Goal: Task Accomplishment & Management: Manage account settings

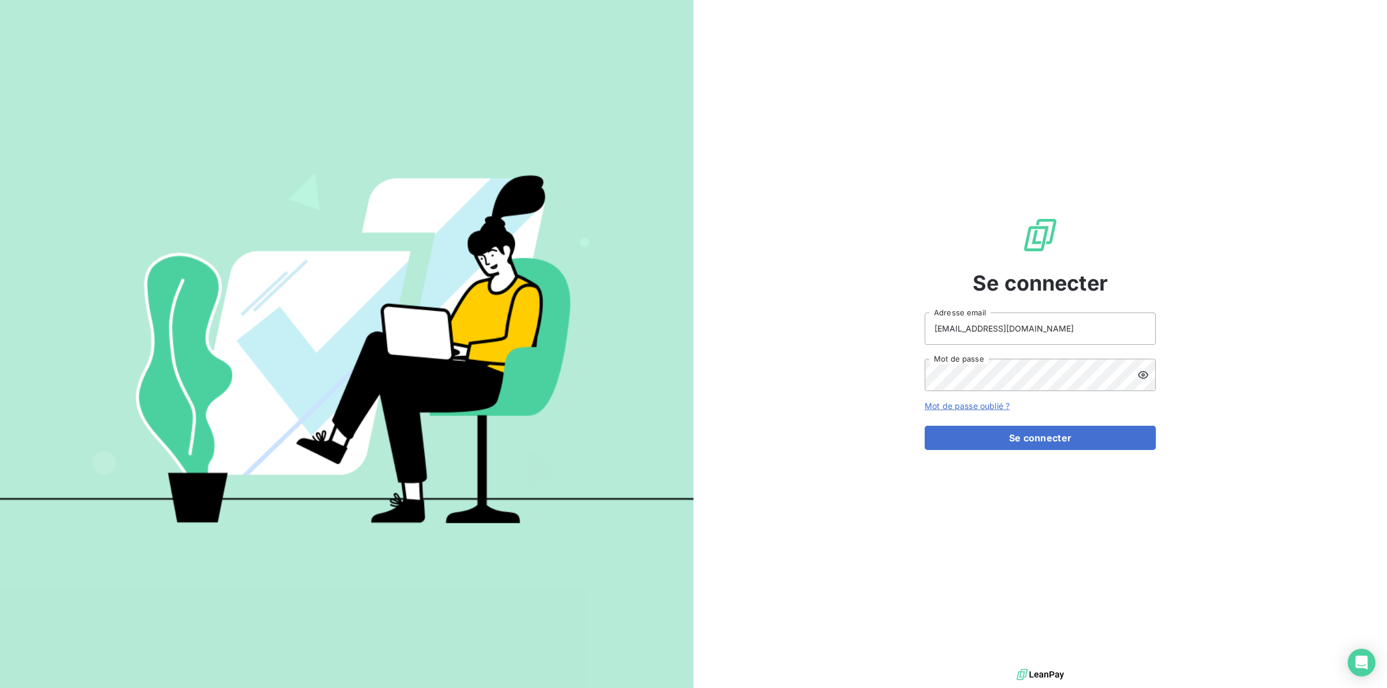
click at [789, 541] on div "Se connecter [EMAIL_ADDRESS][DOMAIN_NAME] Adresse email Mot de passe Mot de pas…" at bounding box center [1039, 333] width 693 height 666
click at [1005, 440] on button "Se connecter" at bounding box center [1039, 438] width 231 height 24
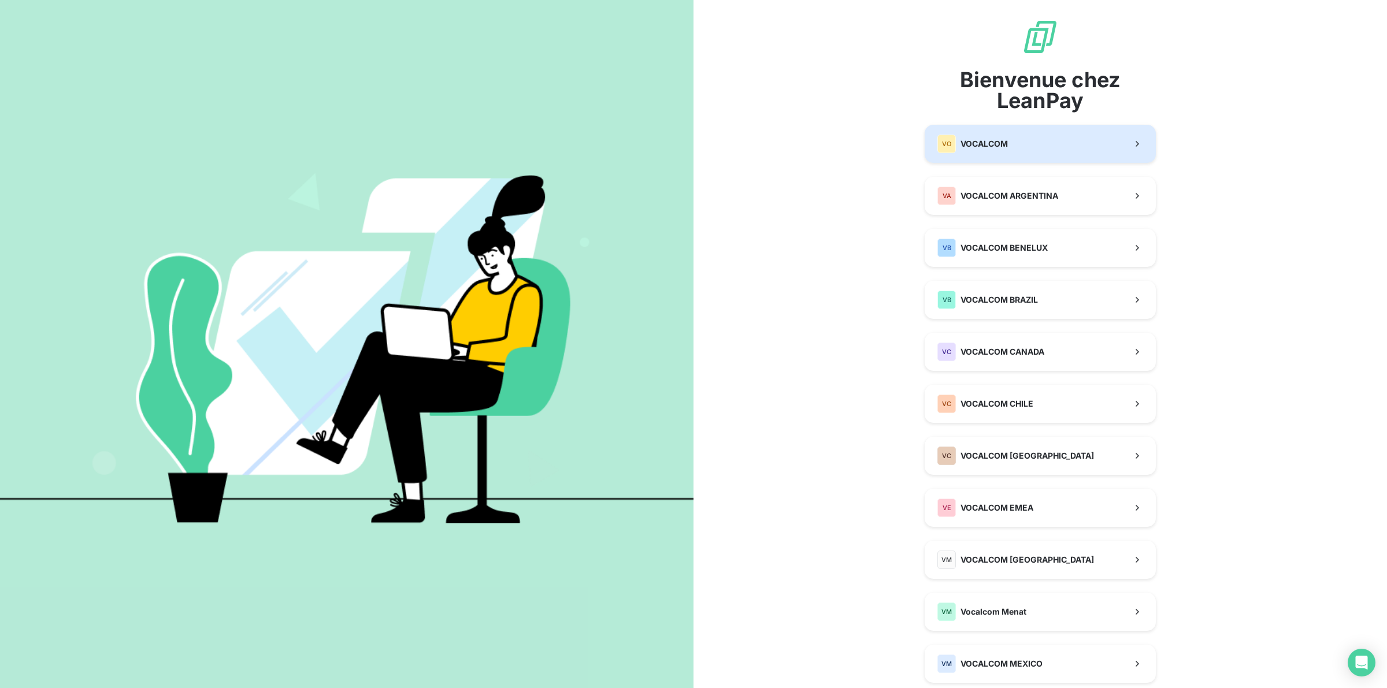
click at [968, 140] on span "VOCALCOM" at bounding box center [983, 144] width 47 height 12
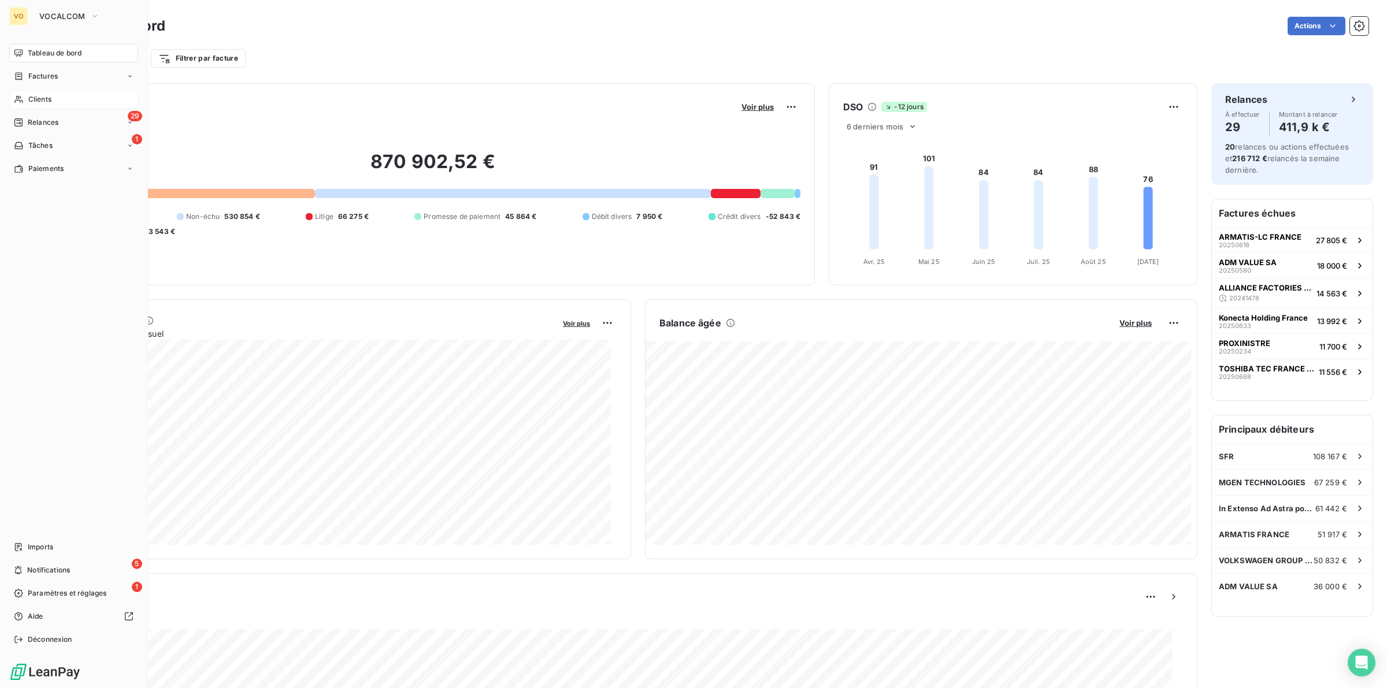
click at [33, 97] on span "Clients" at bounding box center [39, 99] width 23 height 10
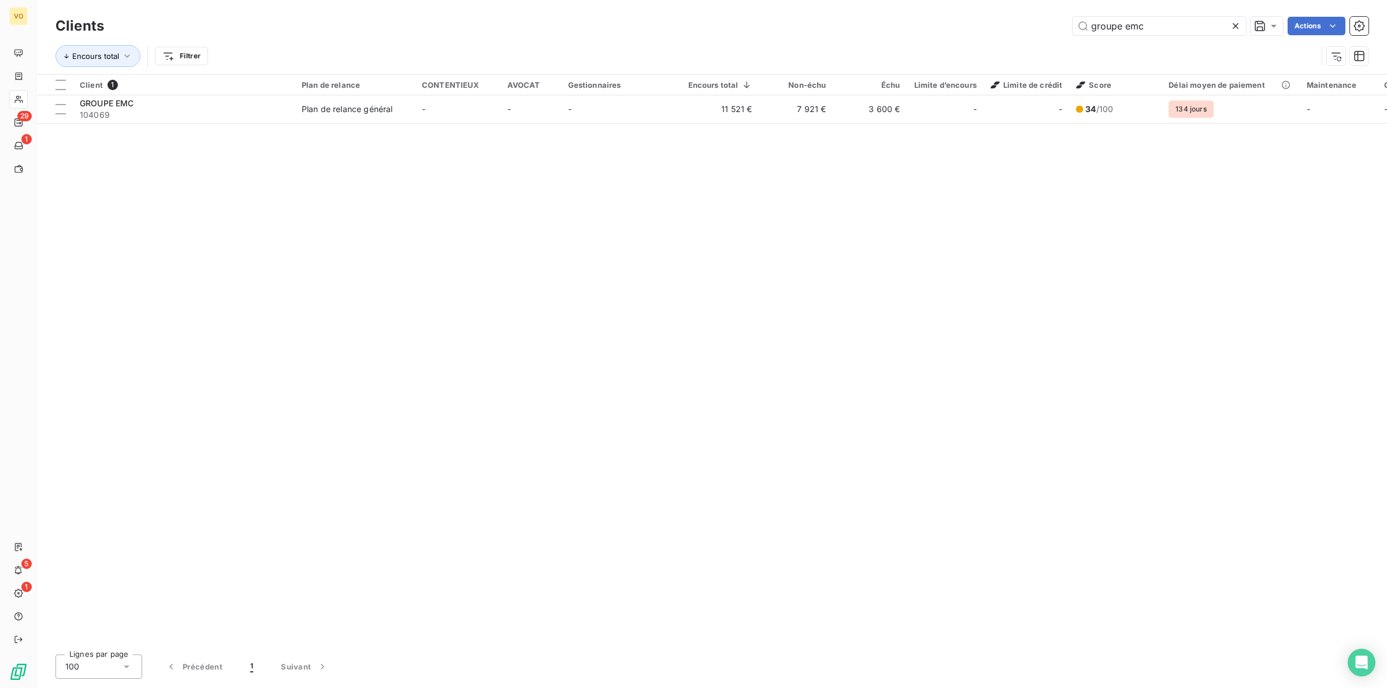
click at [1239, 23] on icon at bounding box center [1235, 26] width 12 height 12
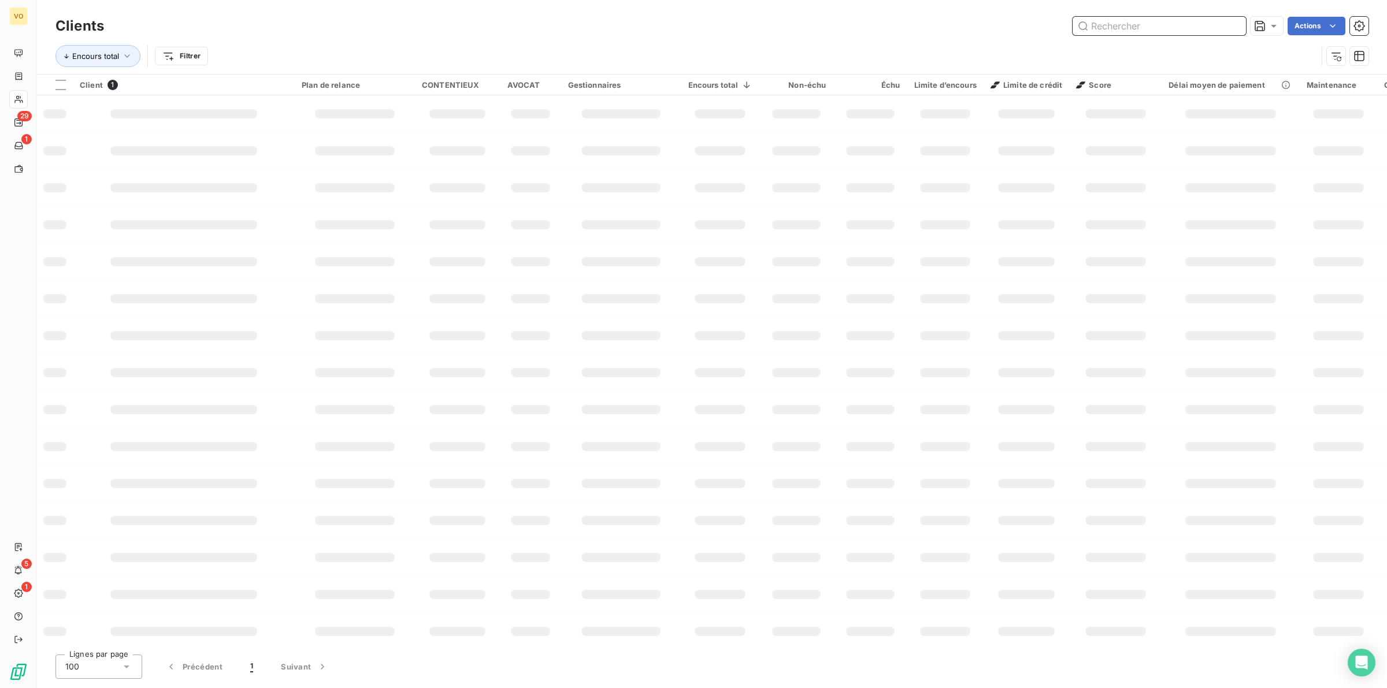
click at [1117, 27] on input "text" at bounding box center [1158, 26] width 173 height 18
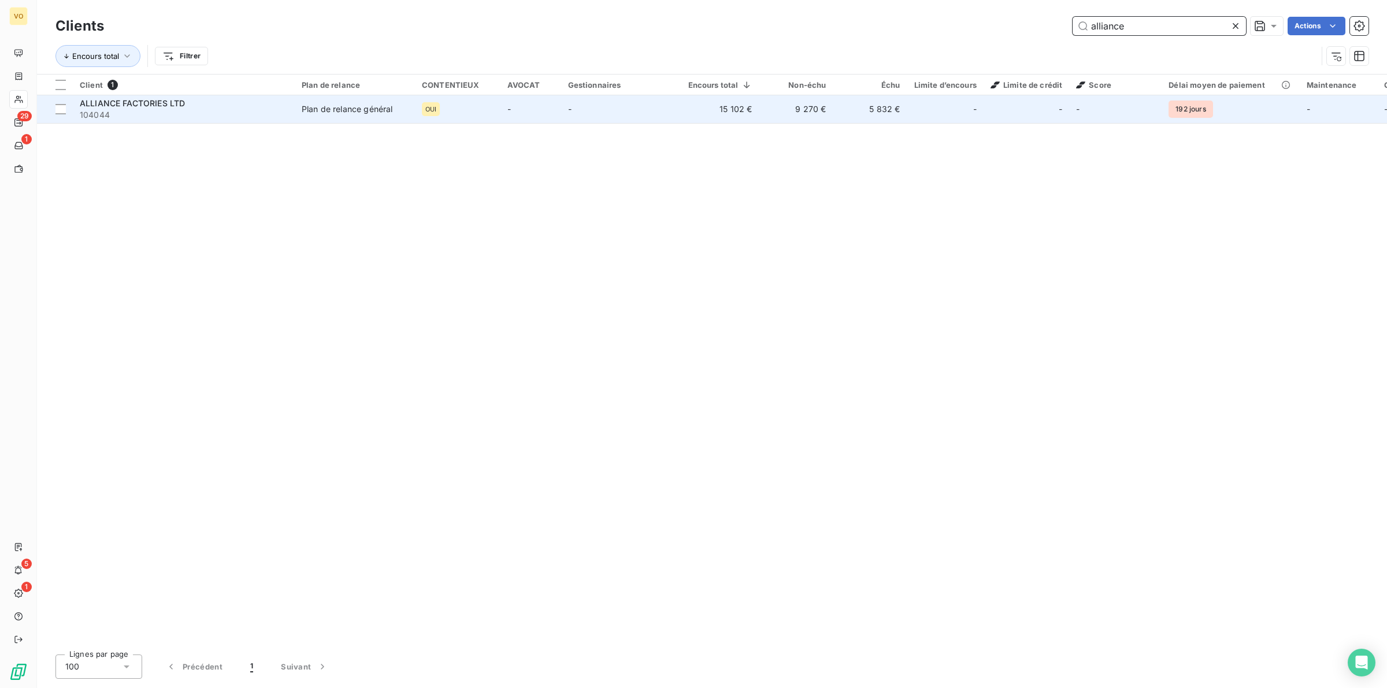
type input "alliance"
click at [117, 105] on span "ALLIANCE FACTORIES LTD" at bounding box center [132, 103] width 105 height 10
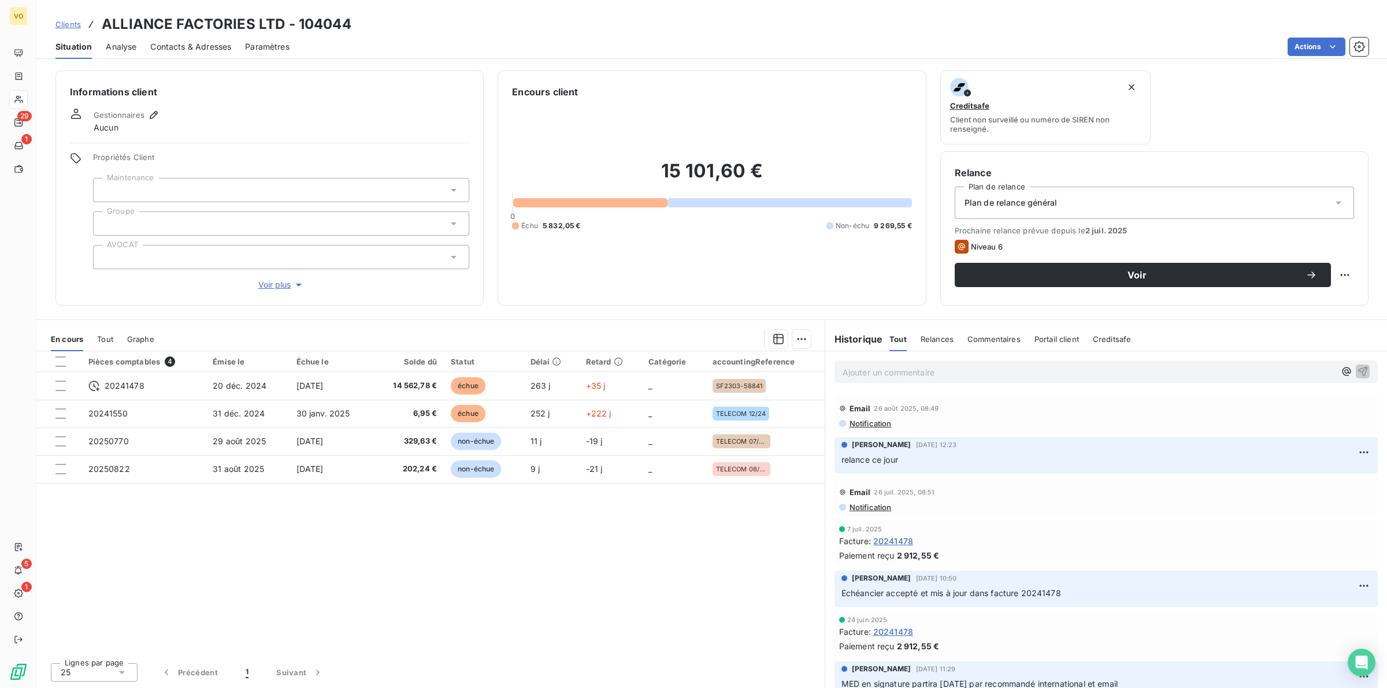
click at [578, 526] on div "Pièces comptables 4 Émise le Échue le Solde dû Statut Délai Retard Catégorie ac…" at bounding box center [430, 502] width 787 height 302
click at [553, 526] on div "Pièces comptables 4 Émise le Échue le Solde dû Statut Délai Retard Catégorie ac…" at bounding box center [430, 502] width 787 height 302
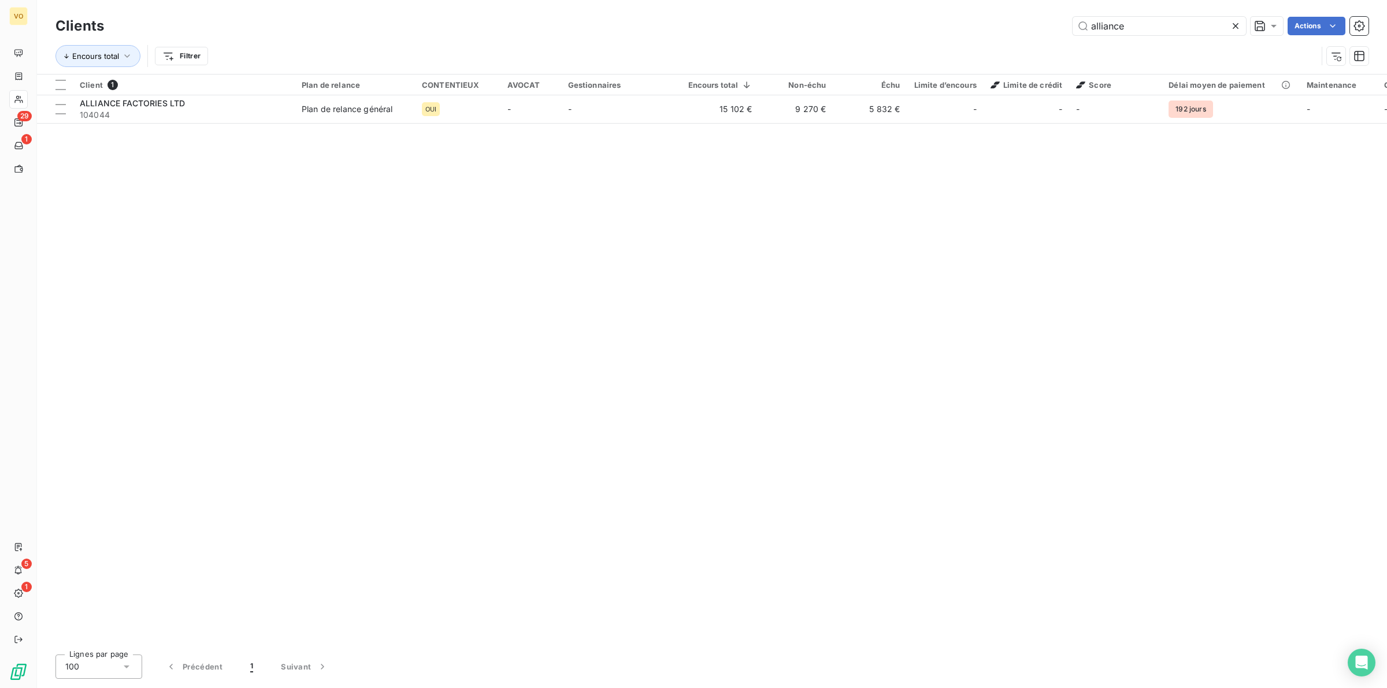
click at [468, 284] on div "Client 1 Plan de relance CONTENTIEUX AVOCAT Gestionnaires Encours total Non-éch…" at bounding box center [712, 360] width 1350 height 571
click at [139, 135] on div "Client 1 Plan de relance CONTENTIEUX AVOCAT Gestionnaires Encours total Non-éch…" at bounding box center [712, 360] width 1350 height 571
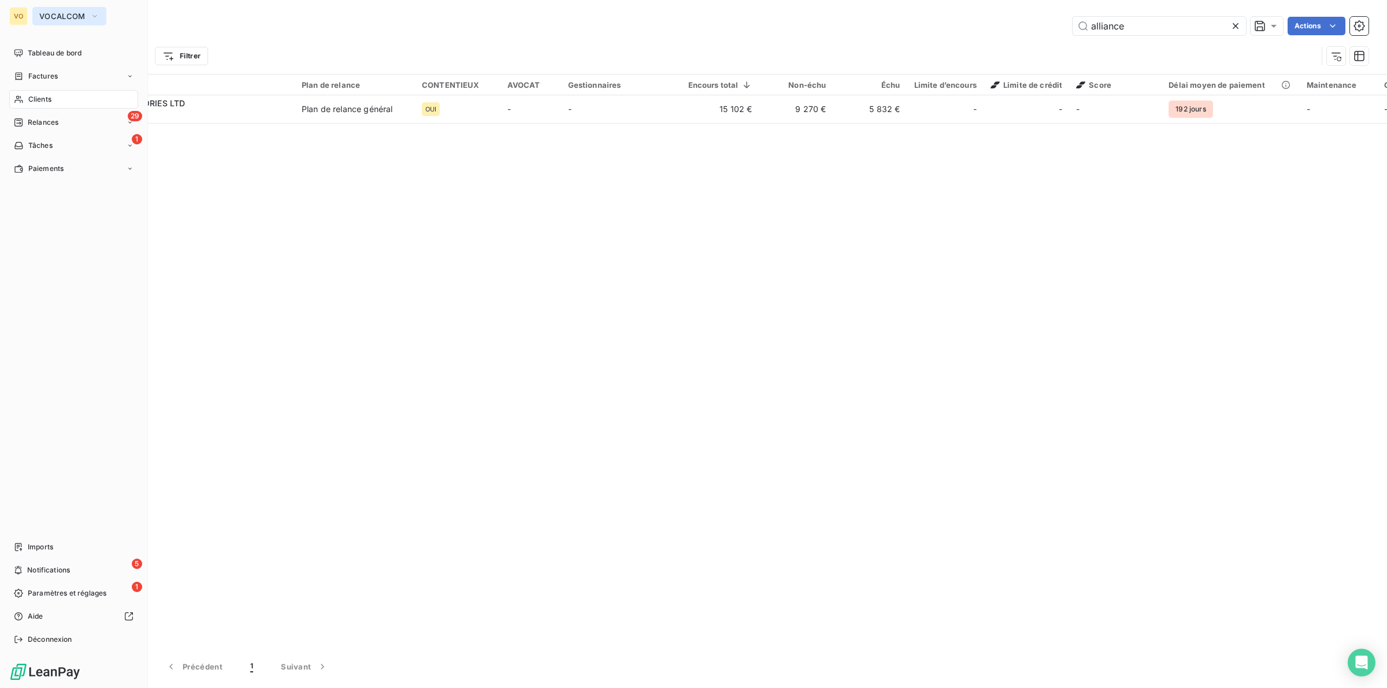
click at [51, 12] on span "VOCALCOM" at bounding box center [62, 16] width 46 height 9
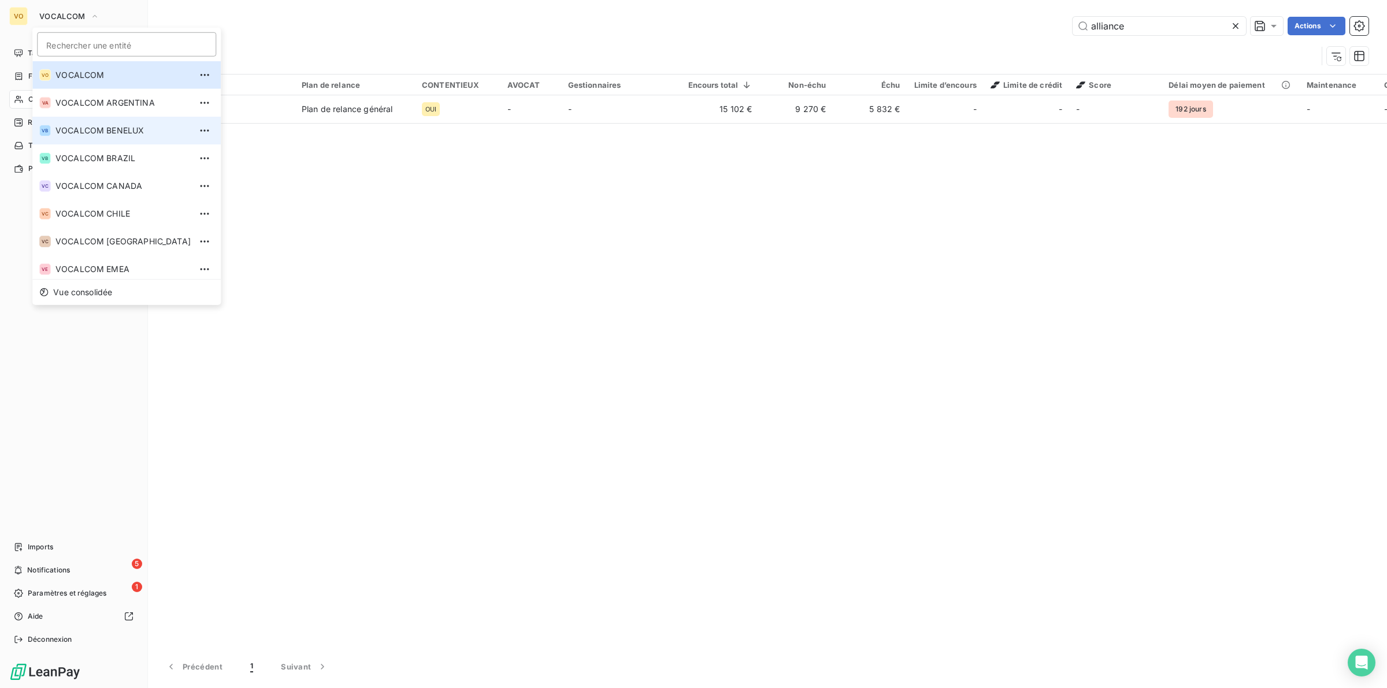
click at [131, 131] on span "VOCALCOM BENELUX" at bounding box center [122, 131] width 135 height 12
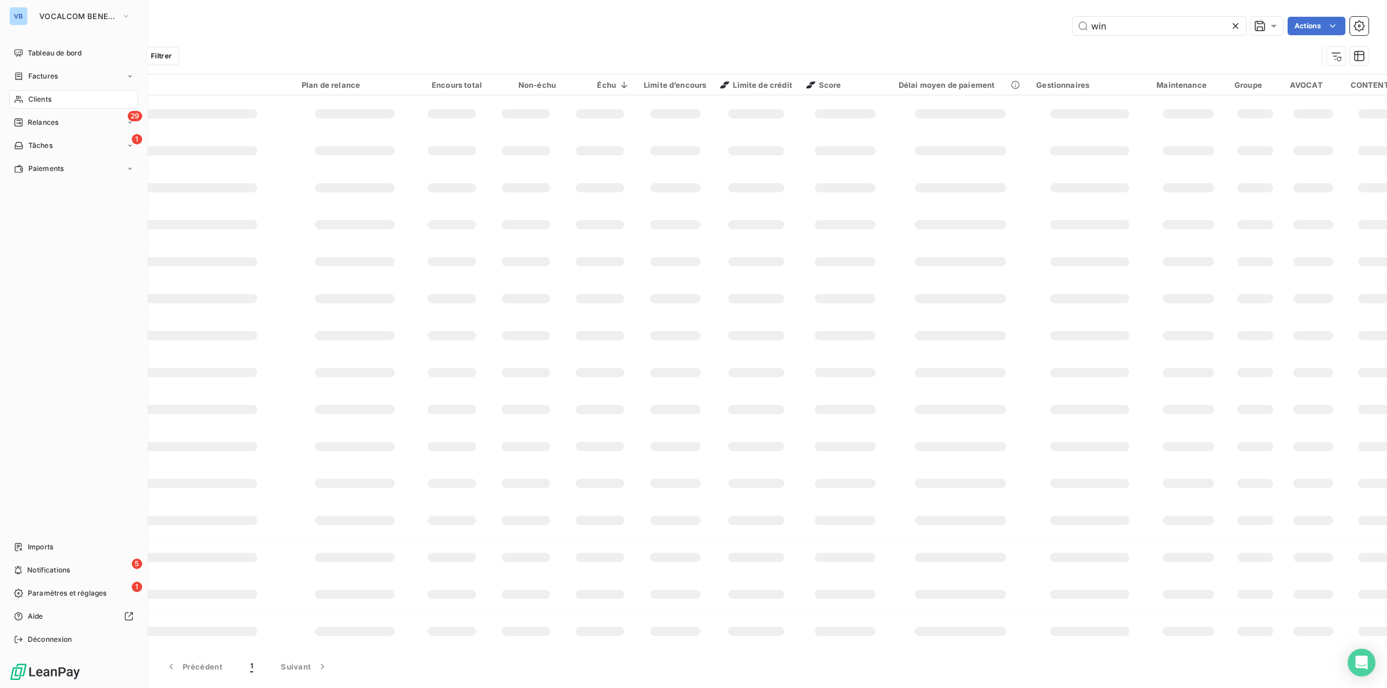
type input "alliance"
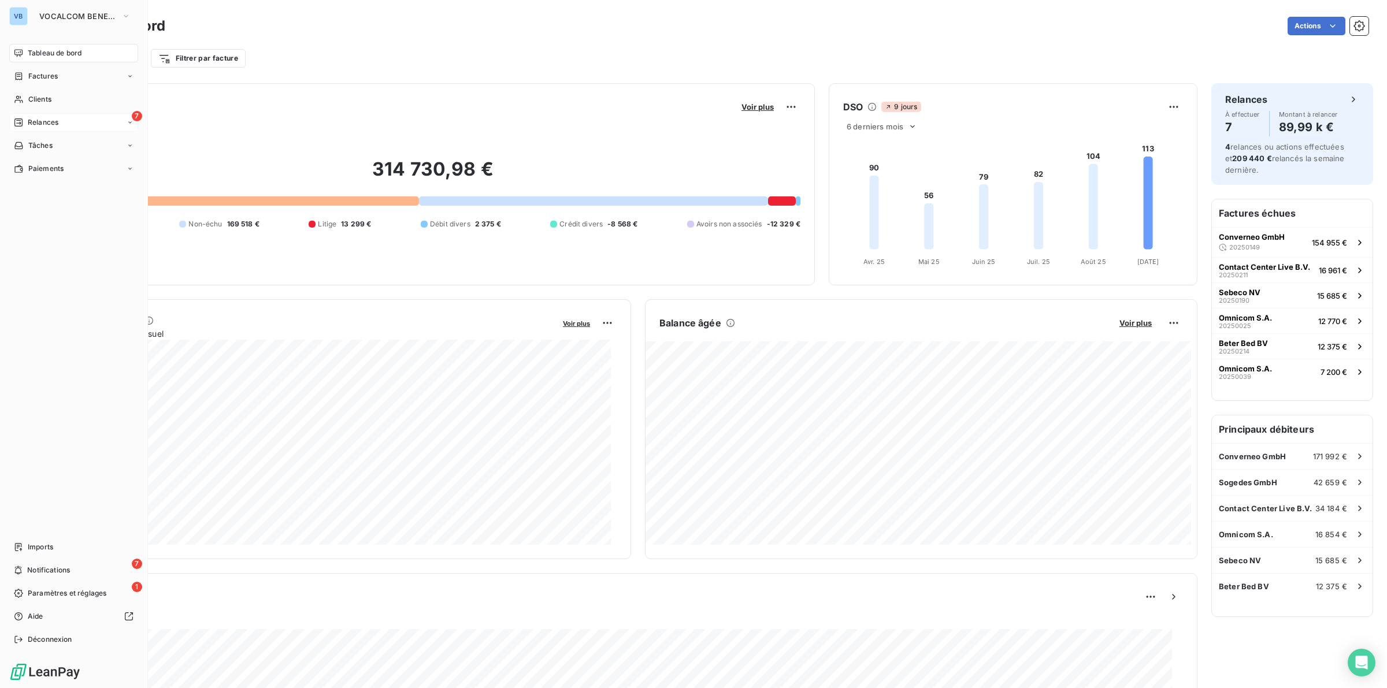
click at [64, 122] on div "7 Relances" at bounding box center [73, 122] width 129 height 18
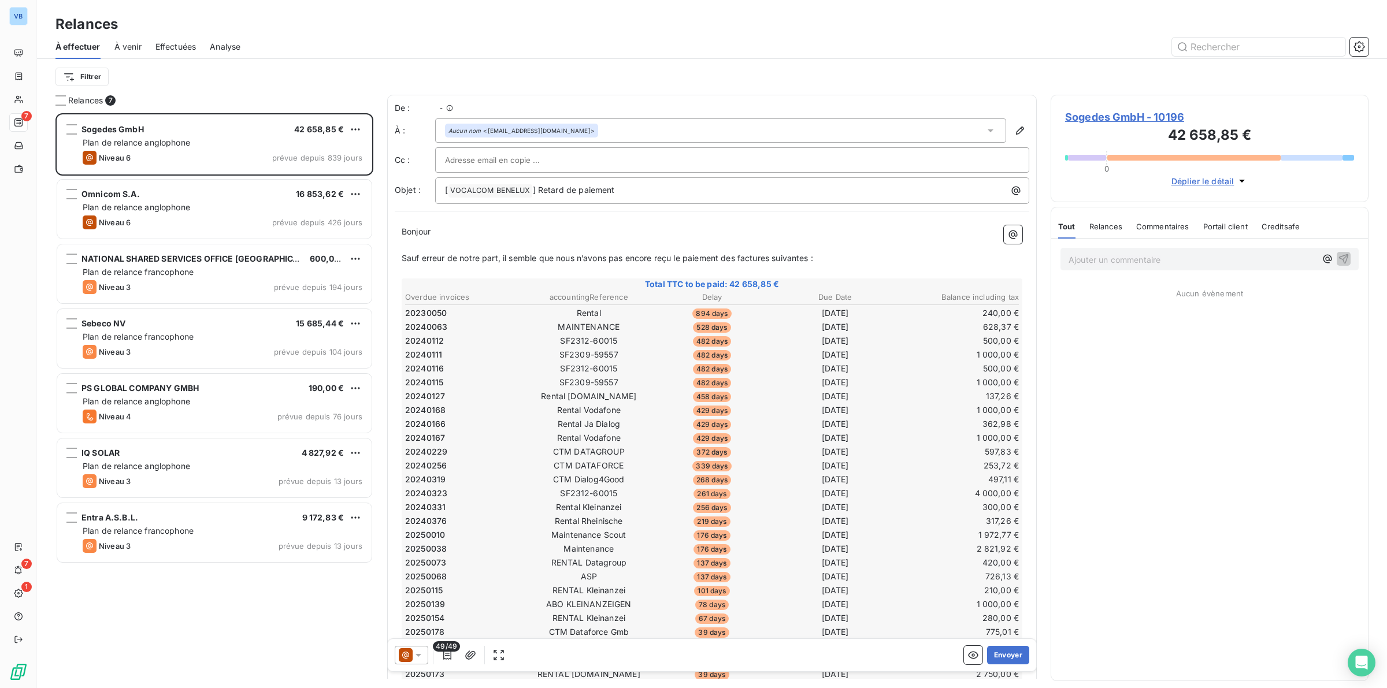
scroll to position [564, 307]
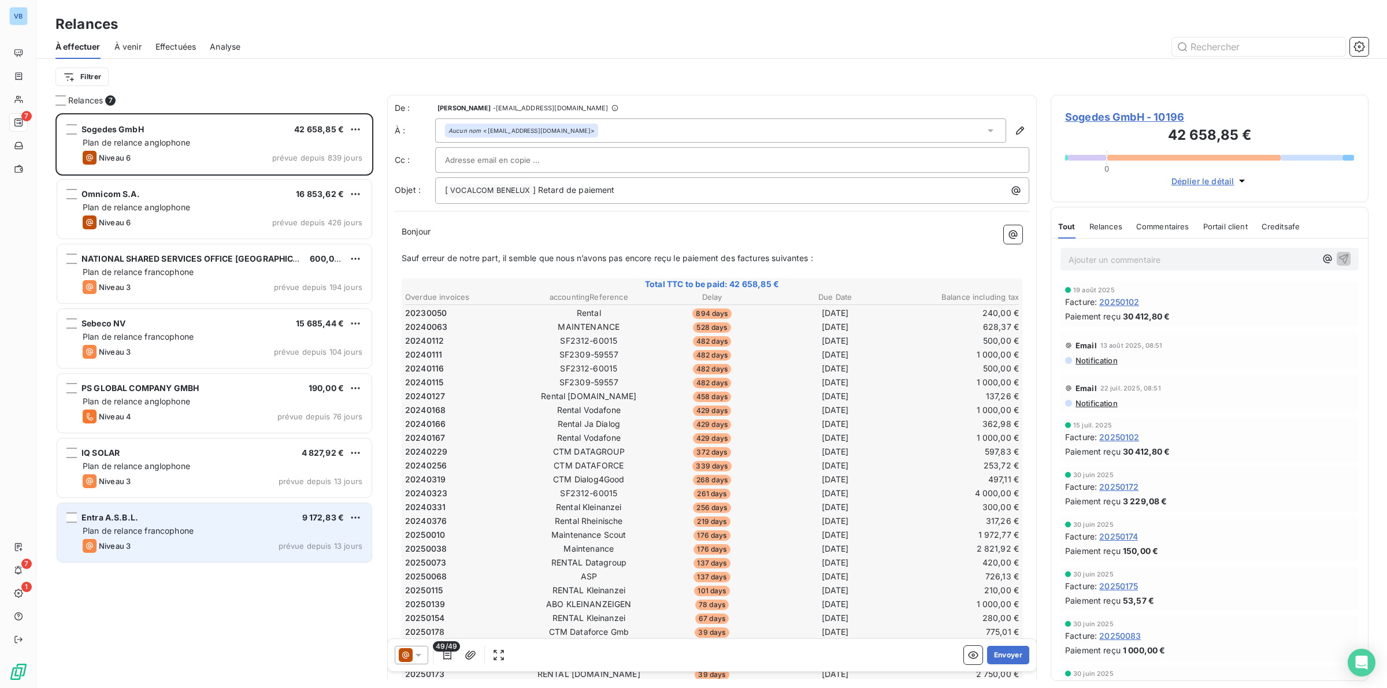
click at [191, 535] on span "Plan de relance francophone" at bounding box center [138, 531] width 111 height 10
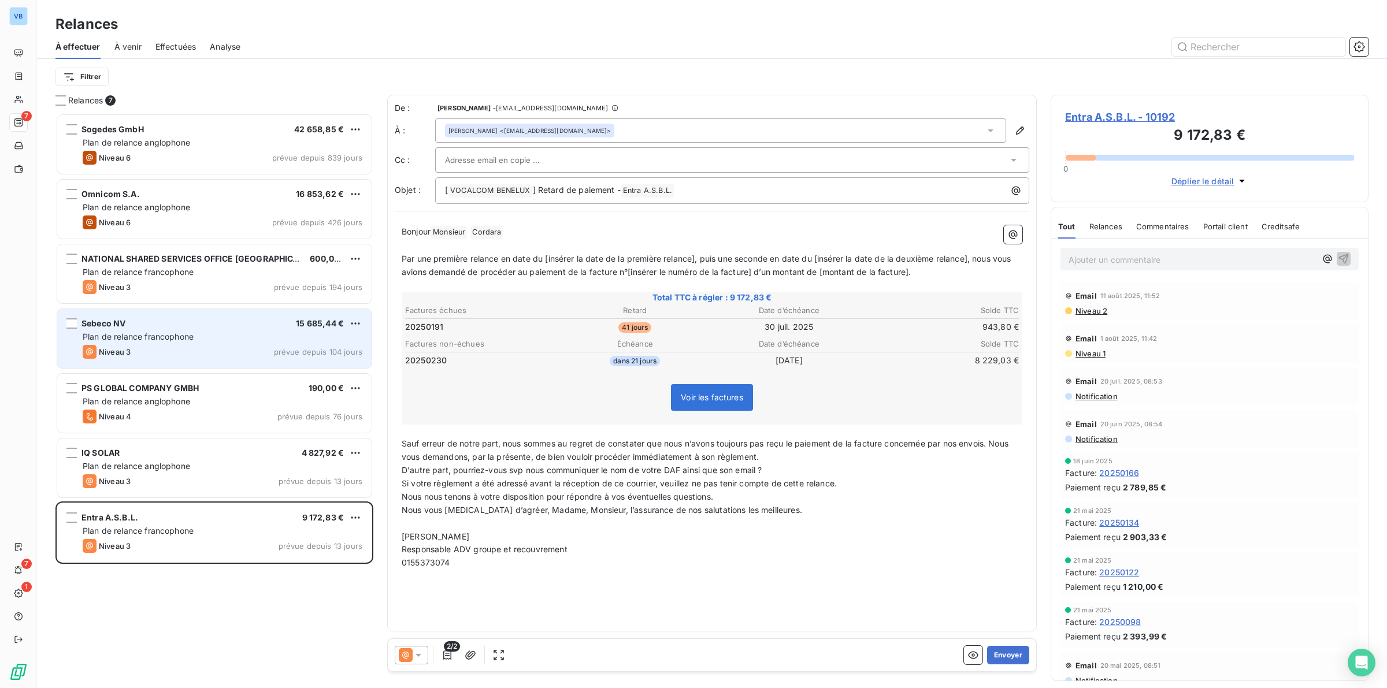
click at [191, 331] on div "Plan de relance francophone" at bounding box center [223, 337] width 280 height 12
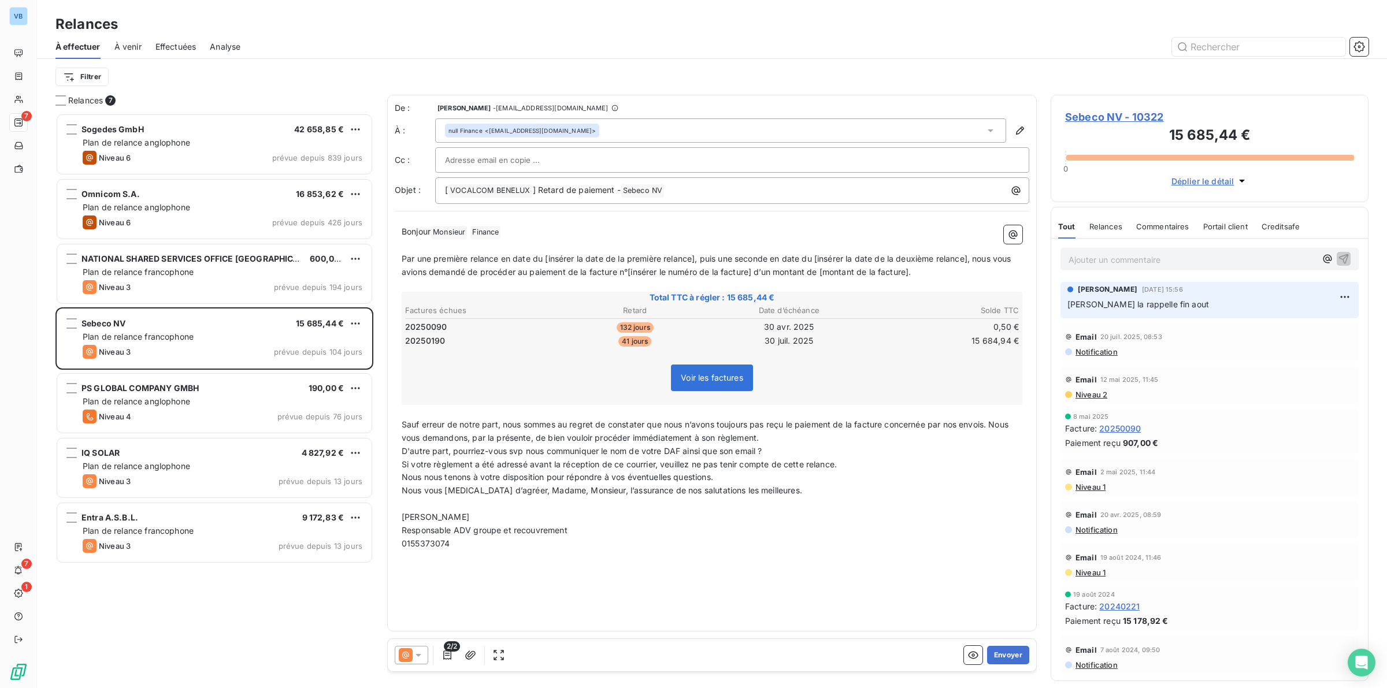
click at [1079, 114] on span "Sebeco NV - 10322" at bounding box center [1209, 117] width 289 height 16
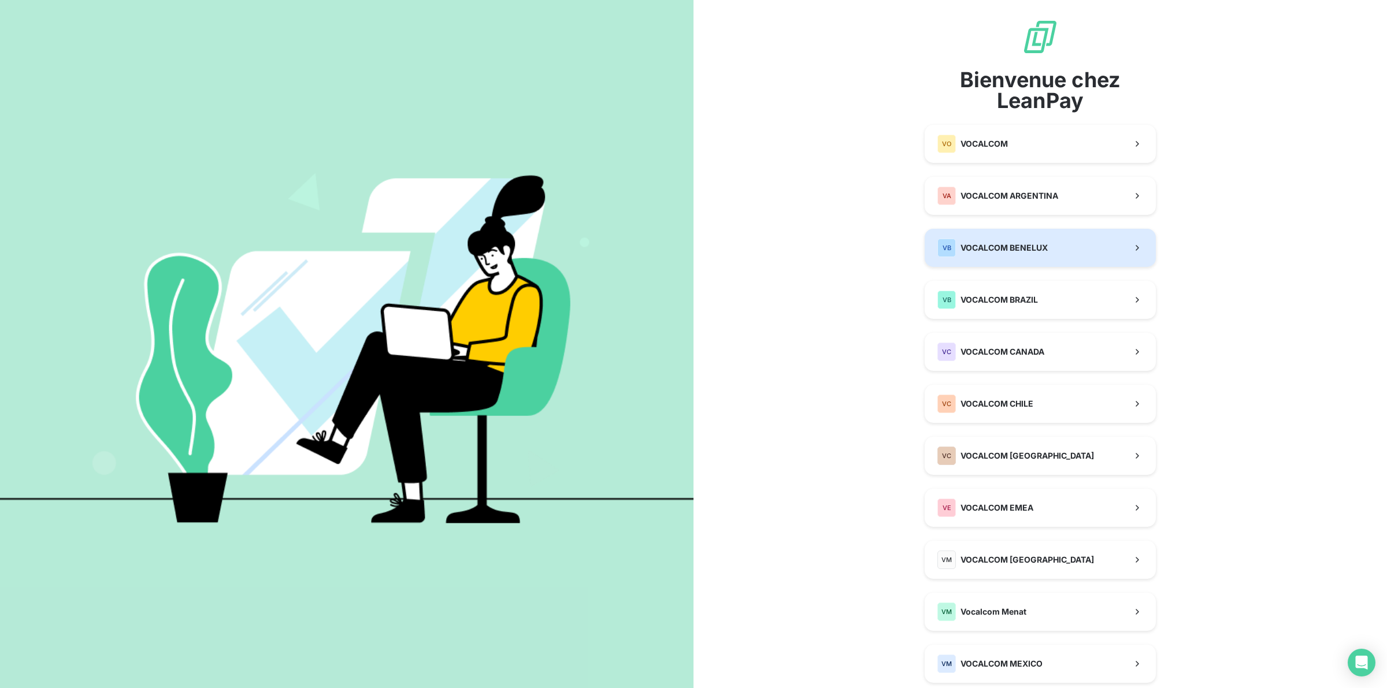
click at [1015, 247] on span "VOCALCOM BENELUX" at bounding box center [1003, 248] width 87 height 12
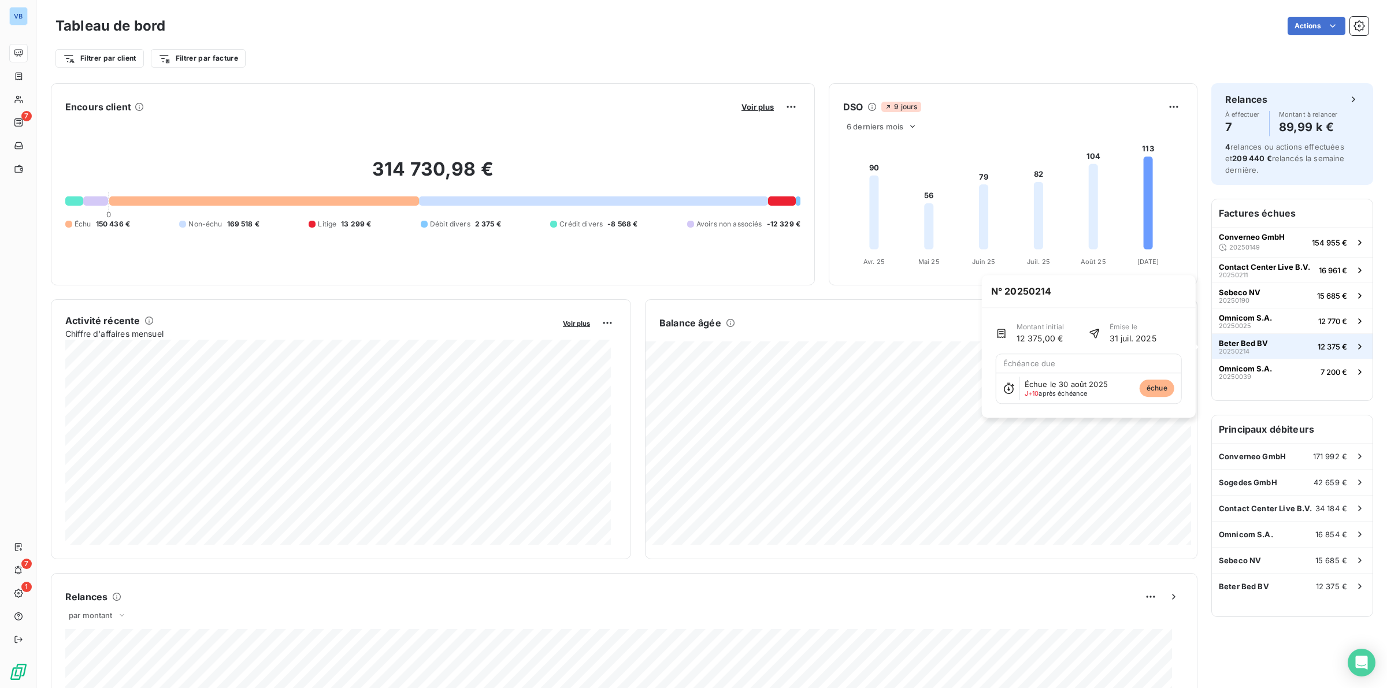
click at [1219, 345] on span "Beter Bed BV" at bounding box center [1242, 343] width 49 height 9
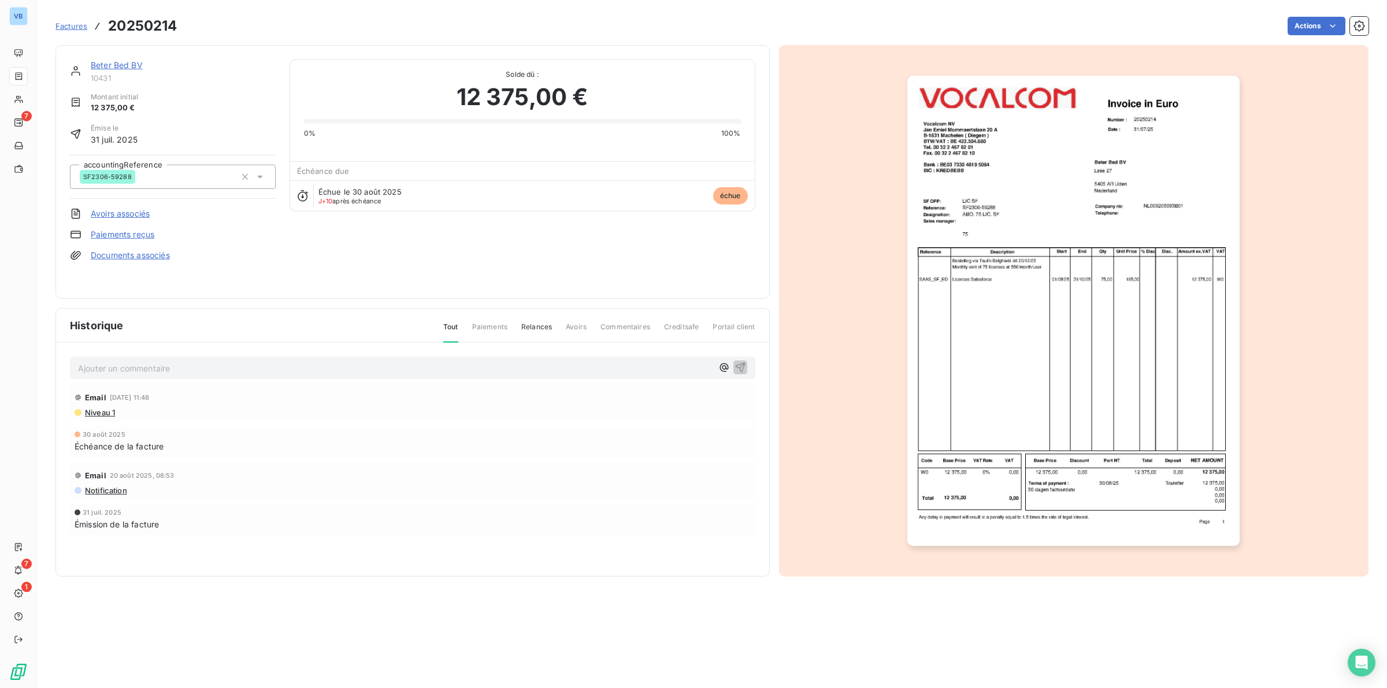
click at [112, 68] on link "Beter Bed BV" at bounding box center [117, 65] width 52 height 10
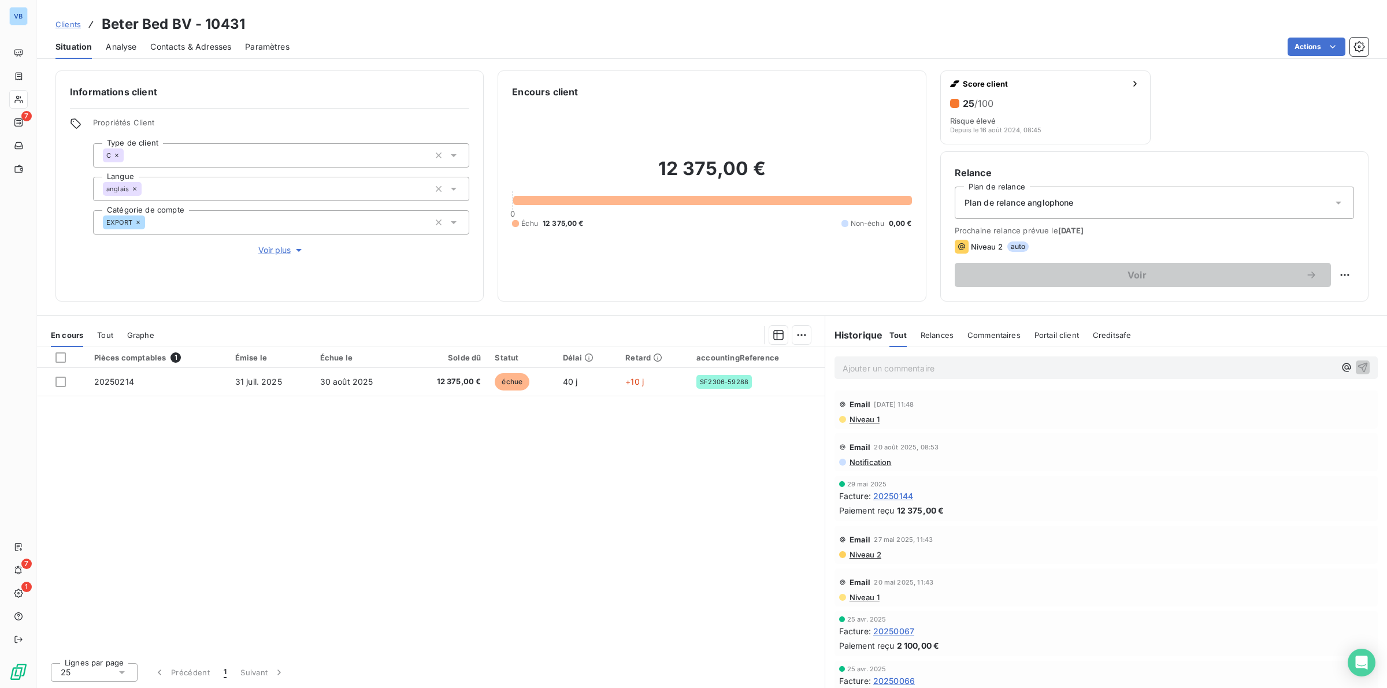
click at [571, 490] on div "Pièces comptables 1 Émise le Échue le Solde dû Statut Délai Retard accountingRe…" at bounding box center [430, 500] width 787 height 306
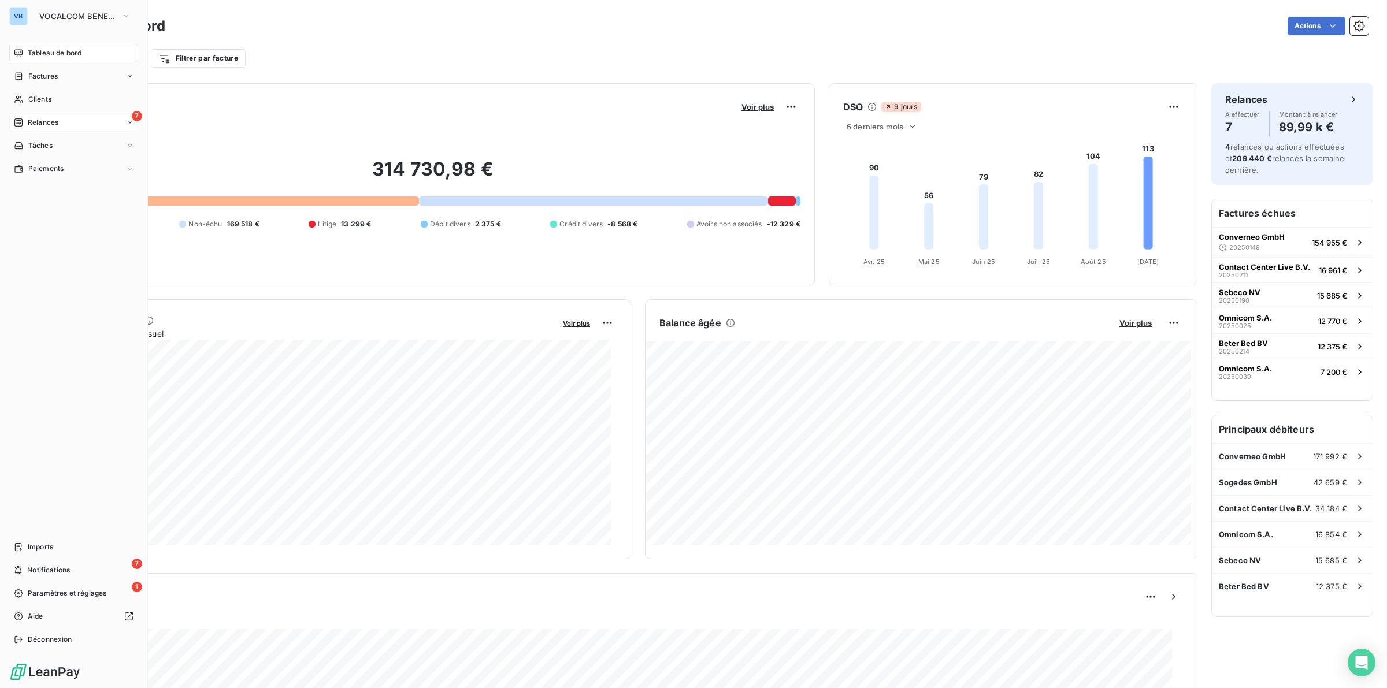
click at [39, 121] on span "Relances" at bounding box center [43, 122] width 31 height 10
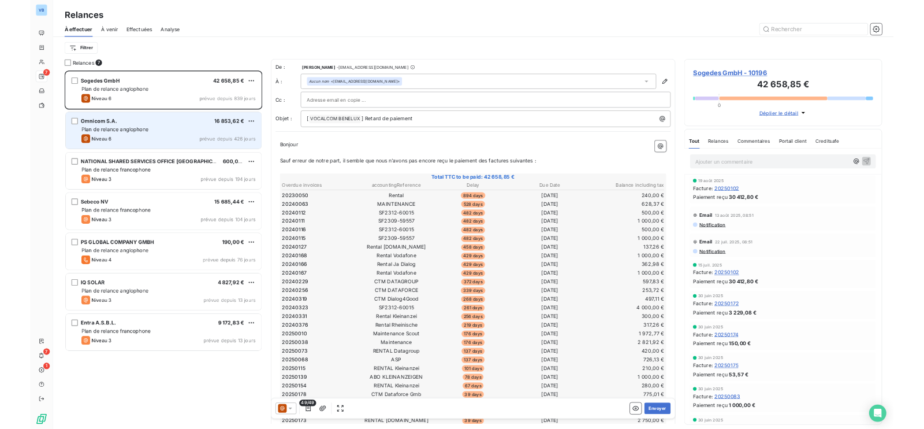
scroll to position [564, 307]
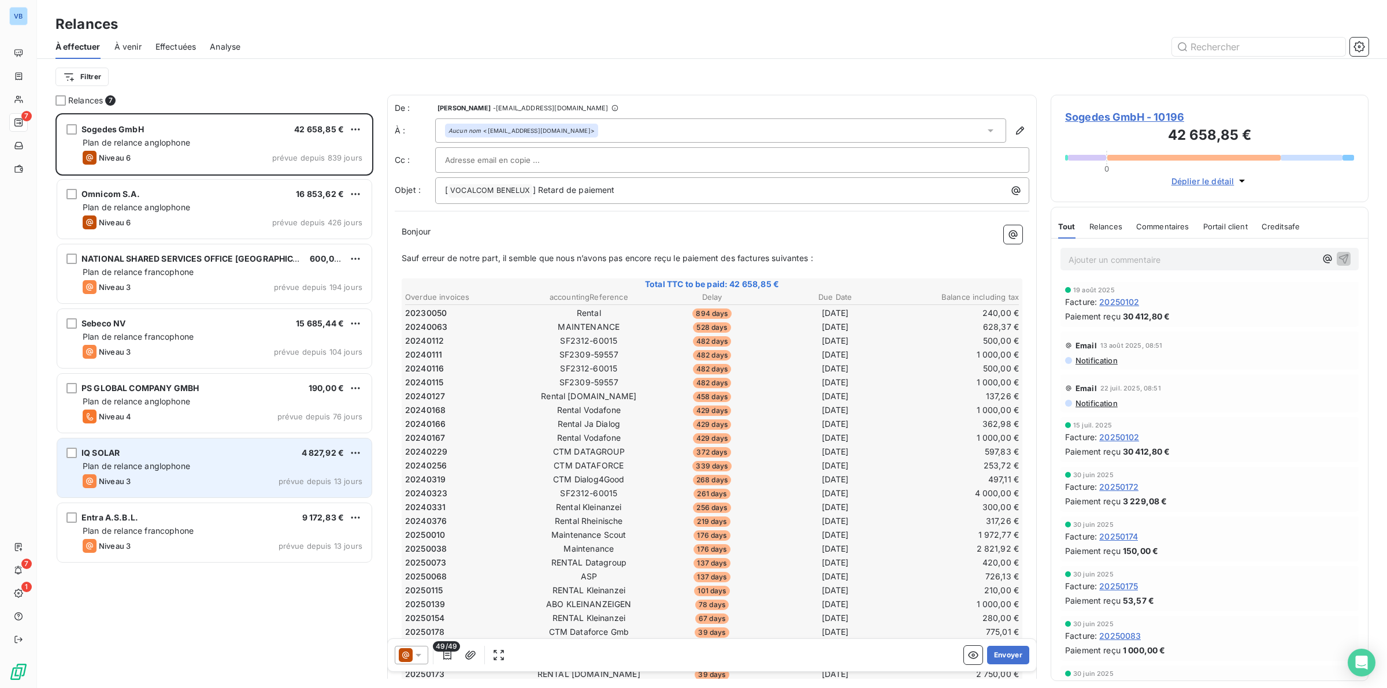
click at [174, 466] on span "Plan de relance anglophone" at bounding box center [136, 466] width 107 height 10
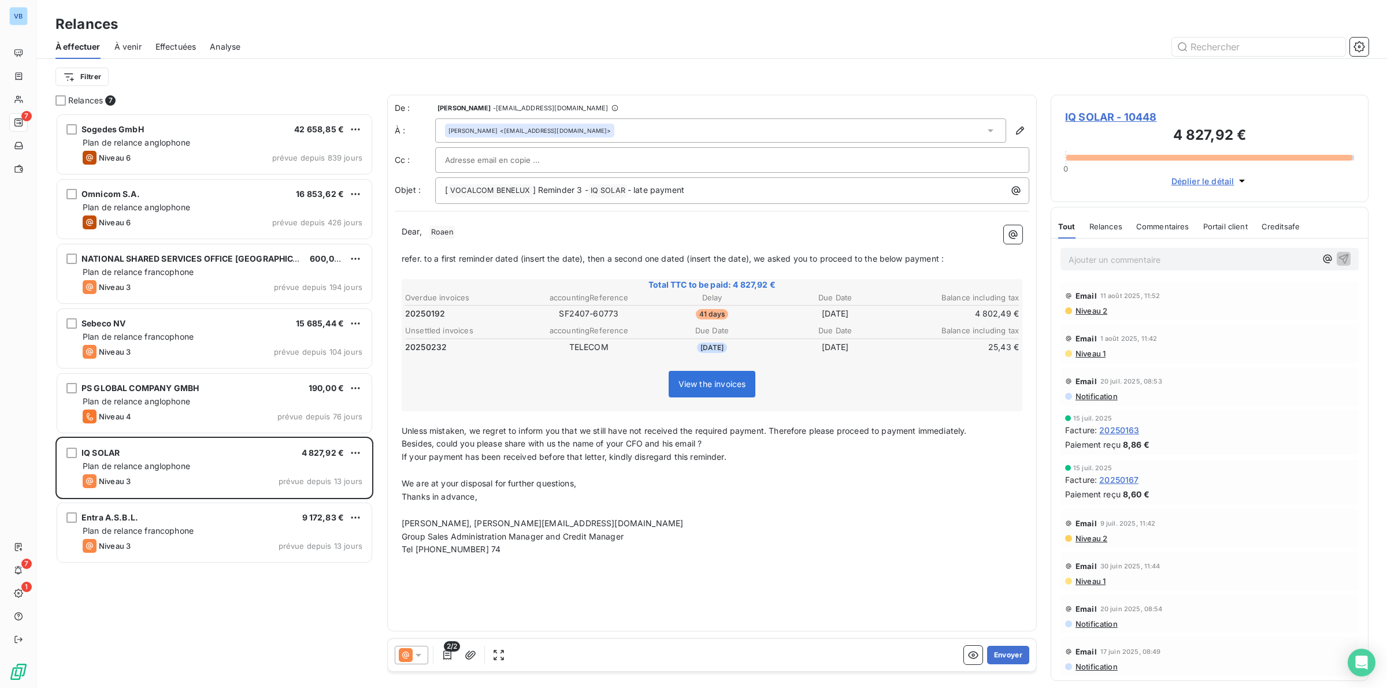
click at [1094, 114] on span "IQ SOLAR - 10448" at bounding box center [1209, 117] width 289 height 16
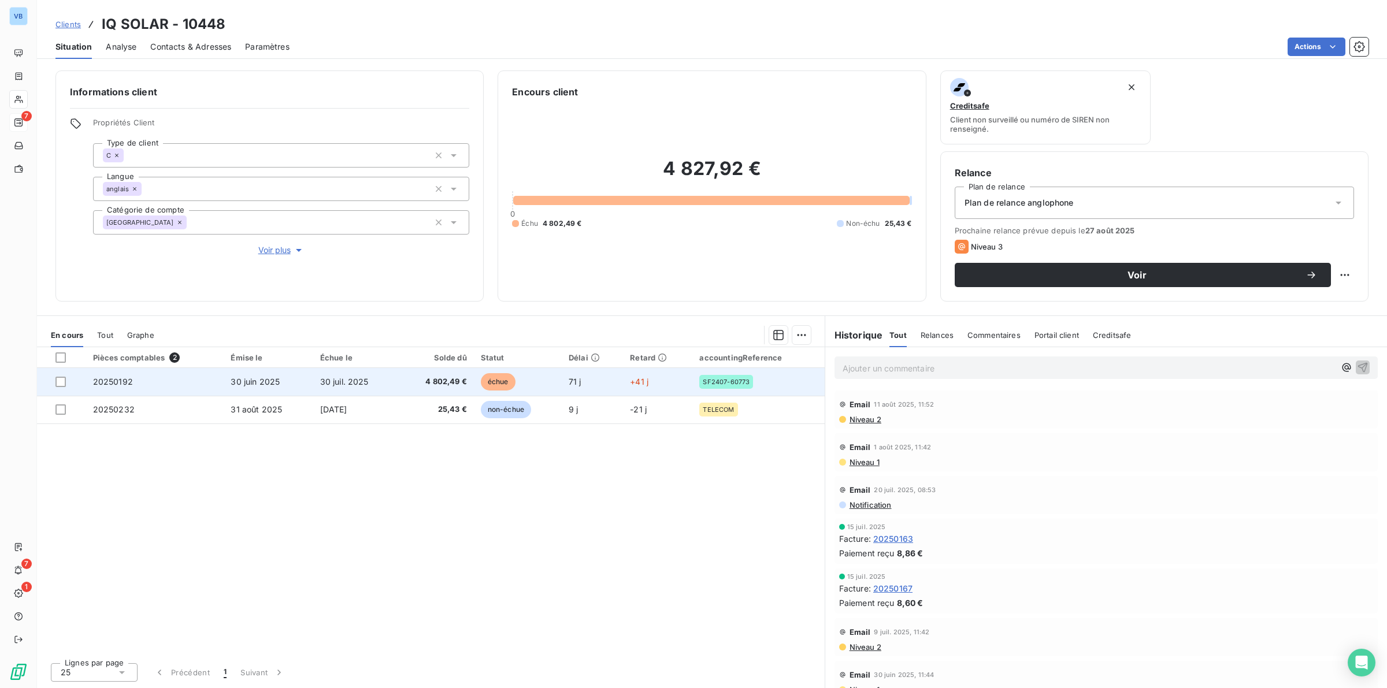
click at [399, 376] on td "30 juil. 2025" at bounding box center [356, 382] width 86 height 28
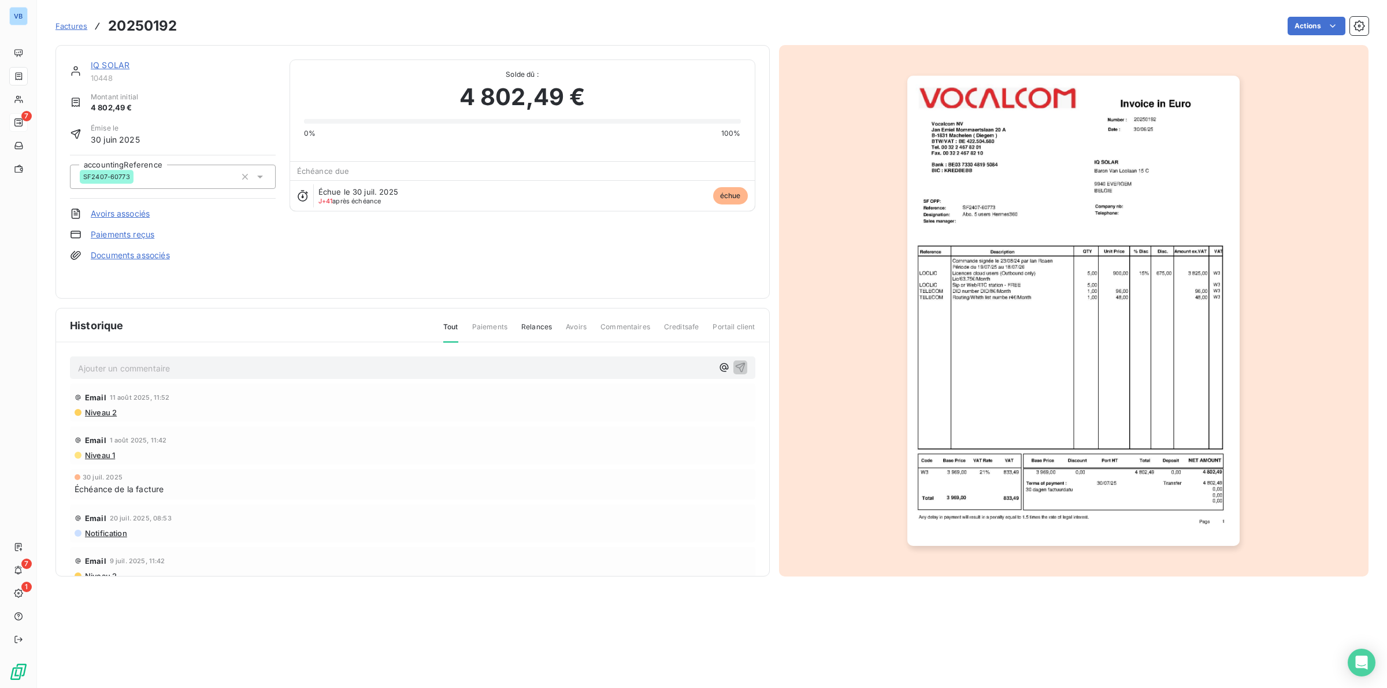
click at [991, 335] on img "button" at bounding box center [1073, 311] width 332 height 470
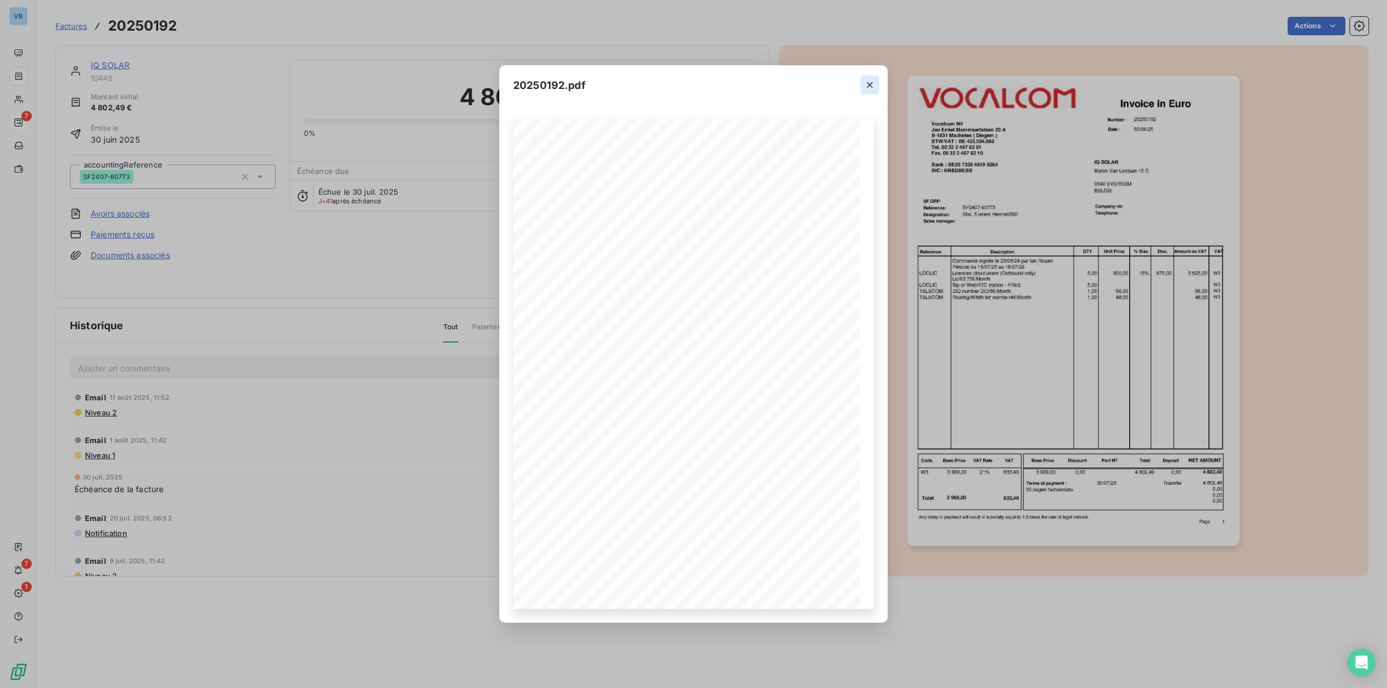
click at [870, 84] on icon "button" at bounding box center [870, 85] width 12 height 12
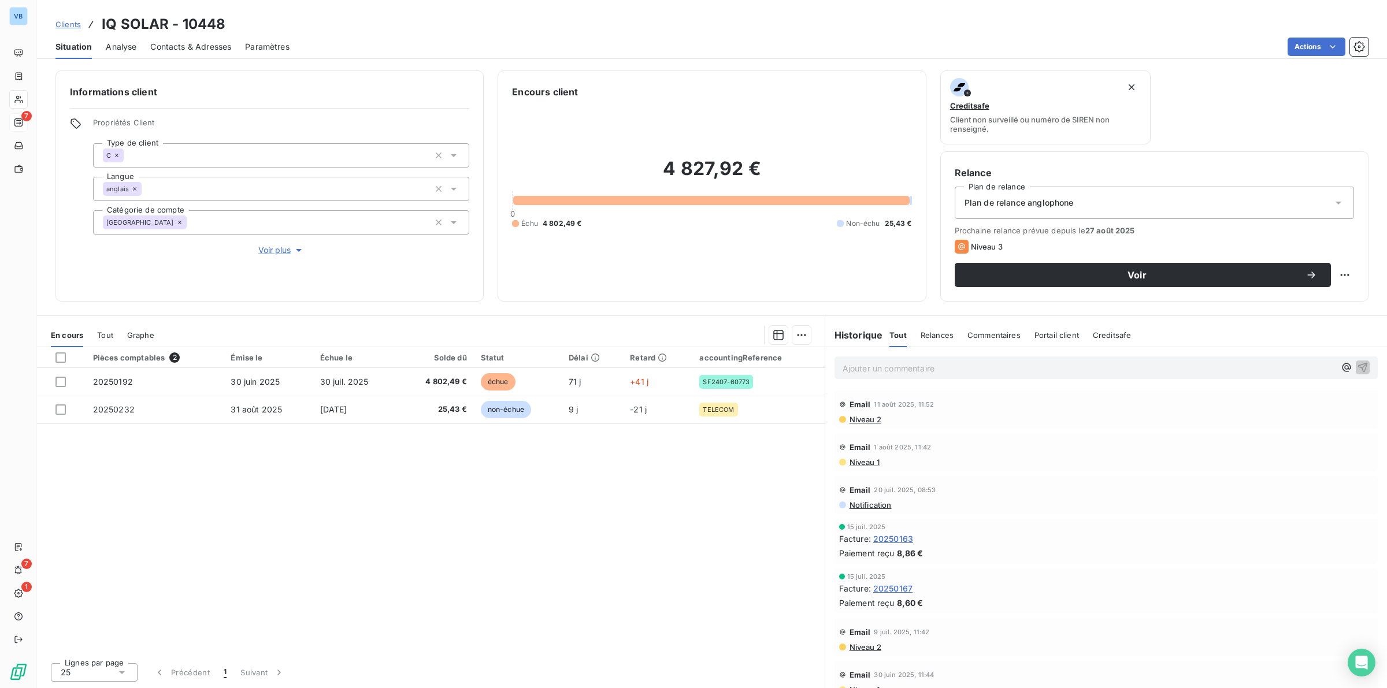
click at [405, 509] on div "Pièces comptables 2 Émise le Échue le Solde dû Statut Délai Retard accountingRe…" at bounding box center [430, 500] width 787 height 306
